Goal: Contribute content: Contribute content

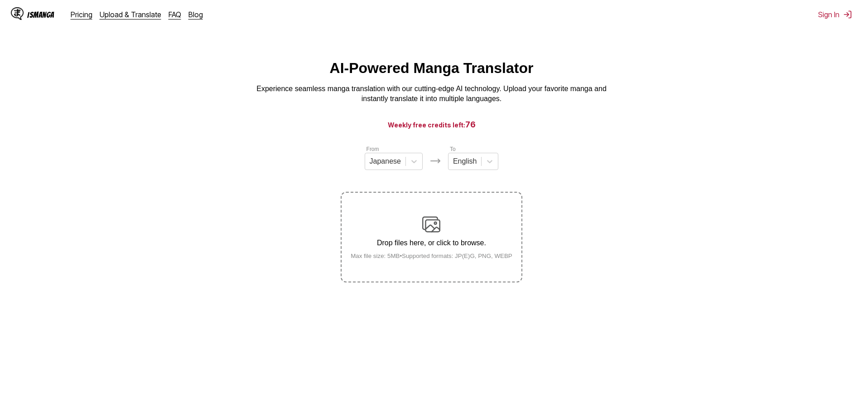
click at [430, 231] on img at bounding box center [431, 224] width 18 height 18
click at [0, 0] on input "Drop files here, or click to browse. Max file size: 5MB • Supported formats: JP…" at bounding box center [0, 0] width 0 height 0
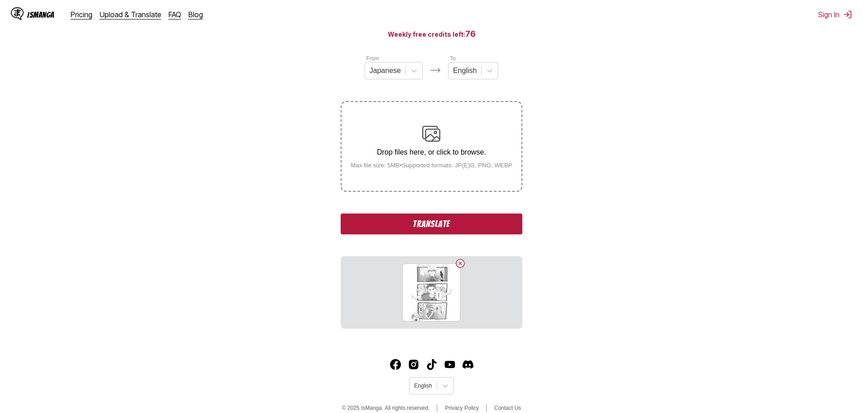
click at [465, 229] on button "Translate" at bounding box center [431, 223] width 181 height 21
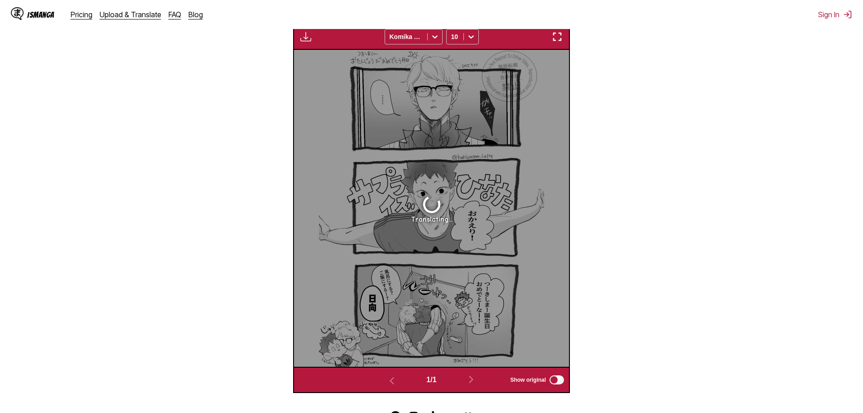
scroll to position [313, 0]
click at [476, 38] on div at bounding box center [471, 36] width 15 height 15
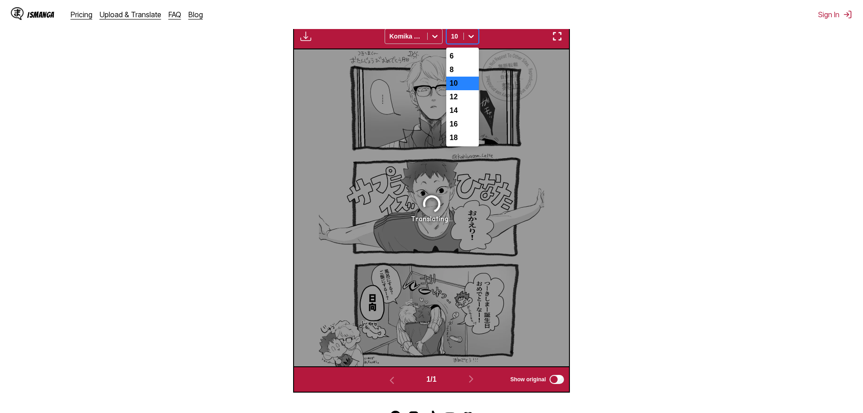
click at [476, 38] on div at bounding box center [471, 36] width 15 height 15
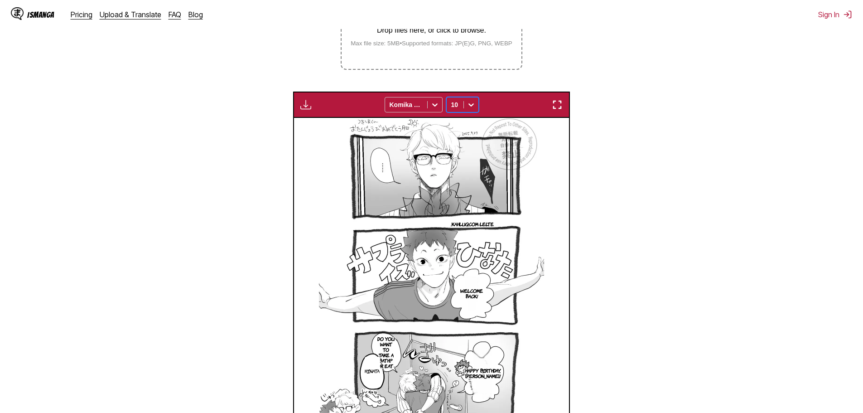
scroll to position [268, 0]
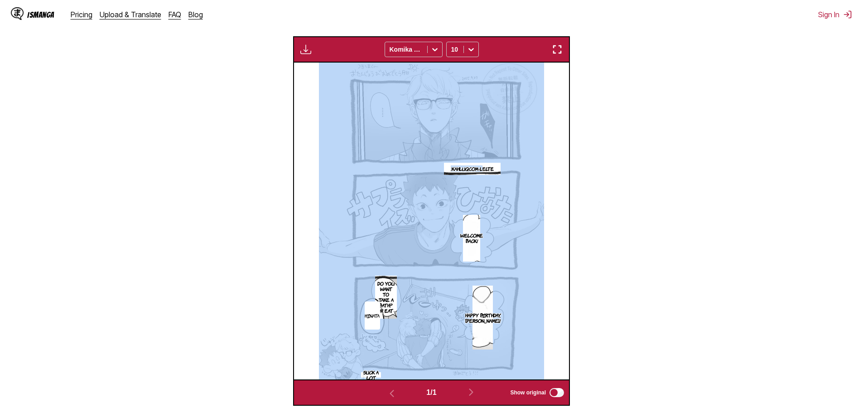
click at [486, 175] on section ".Kahluqcom-Lelte" at bounding box center [472, 169] width 57 height 13
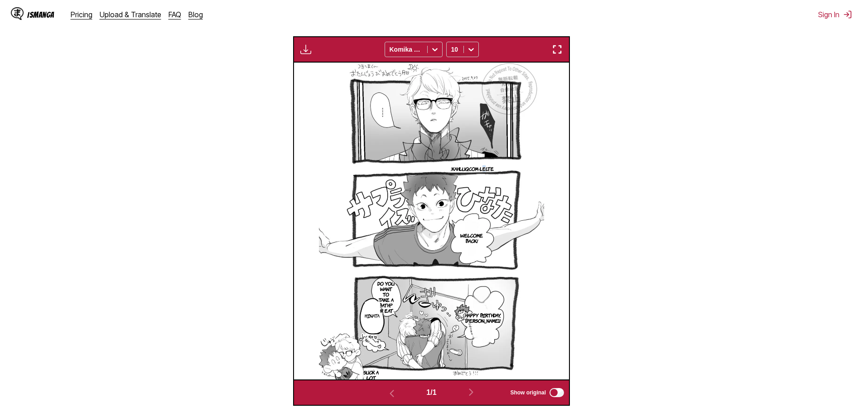
click at [484, 171] on p ".Kahluqcom-Lelte" at bounding box center [472, 168] width 47 height 9
click at [528, 169] on icon "close-tooltip" at bounding box center [528, 170] width 6 height 6
click at [470, 235] on p "Welcome back!" at bounding box center [472, 238] width 26 height 15
click at [539, 221] on icon "close-tooltip" at bounding box center [535, 222] width 6 height 6
